Goal: Find specific page/section: Find specific page/section

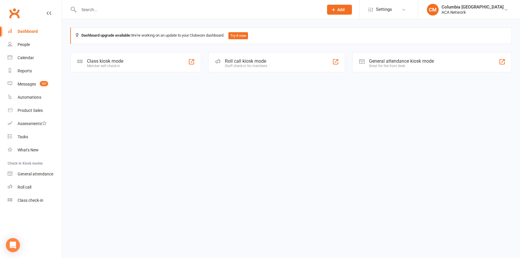
click at [169, 8] on input "text" at bounding box center [198, 10] width 242 height 8
paste input "[PERSON_NAME]"
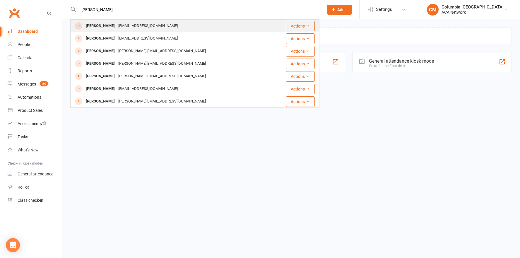
type input "[PERSON_NAME]"
click at [169, 21] on div "[PERSON_NAME] [EMAIL_ADDRESS][DOMAIN_NAME]" at bounding box center [174, 26] width 206 height 12
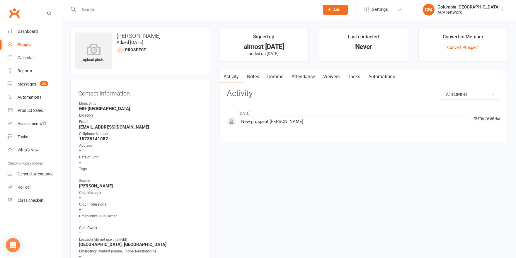
click at [170, 9] on input "text" at bounding box center [196, 10] width 238 height 8
paste input "[PERSON_NAME]"
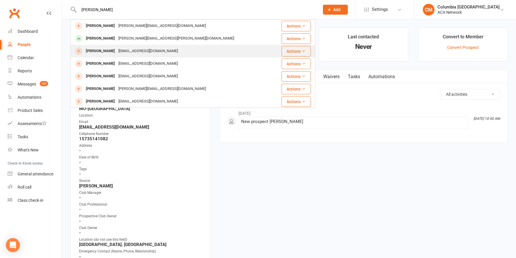
type input "[PERSON_NAME]"
click at [274, 52] on div "Actions" at bounding box center [292, 51] width 36 height 11
click at [274, 50] on div "Actions" at bounding box center [292, 51] width 36 height 11
click at [80, 51] on span at bounding box center [78, 50] width 7 height 7
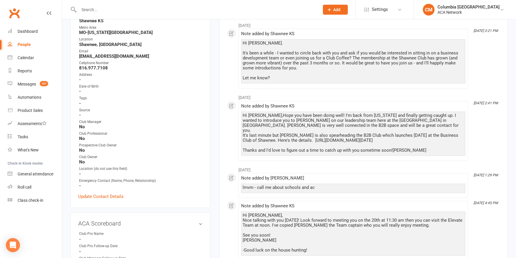
scroll to position [59, 0]
